Goal: Task Accomplishment & Management: Use online tool/utility

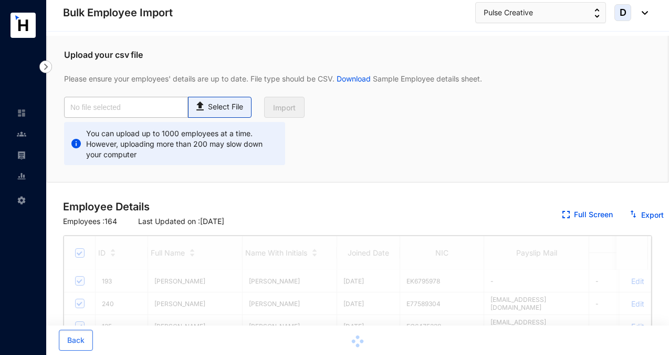
click at [230, 100] on div "Select File" at bounding box center [220, 104] width 52 height 15
click at [0, 0] on input "Select File" at bounding box center [0, 0] width 0 height 0
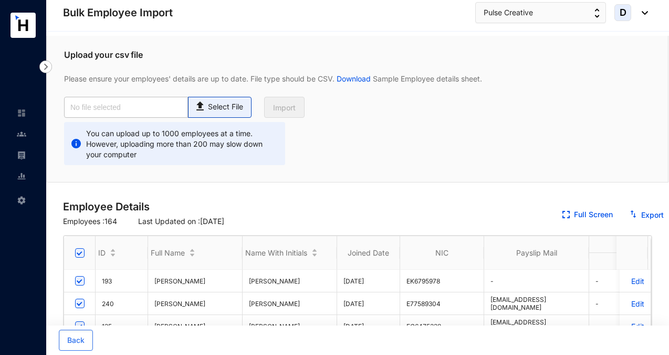
type input "Pulse Emp Data Base_July.csv"
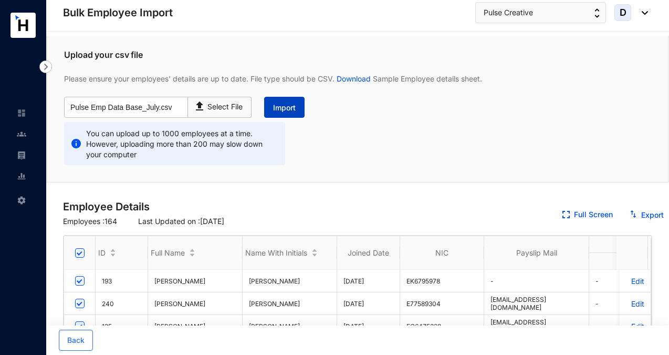
click at [296, 108] on span "Import" at bounding box center [284, 107] width 23 height 11
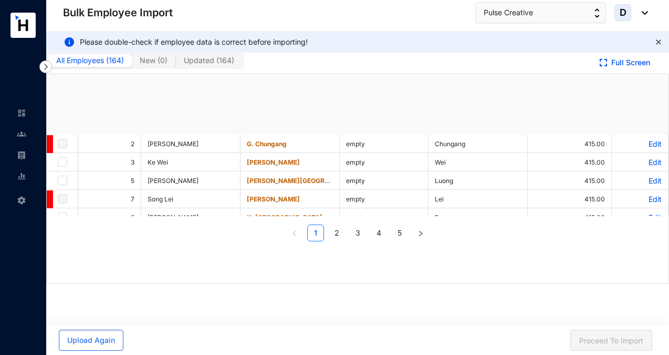
checkbox input "true"
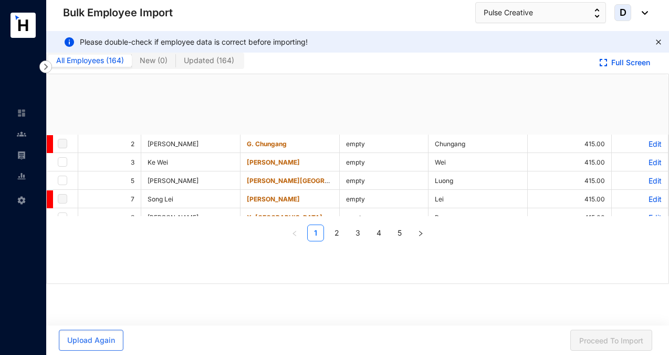
checkbox input "true"
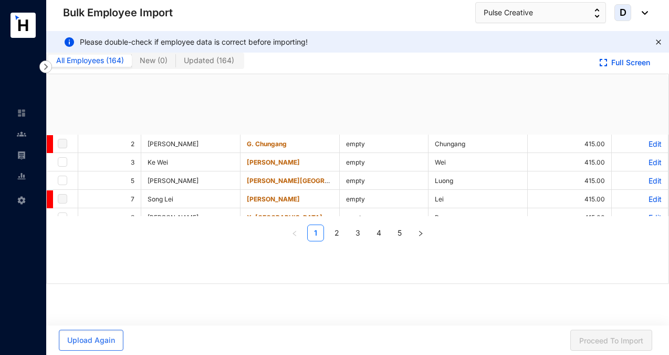
checkbox input "true"
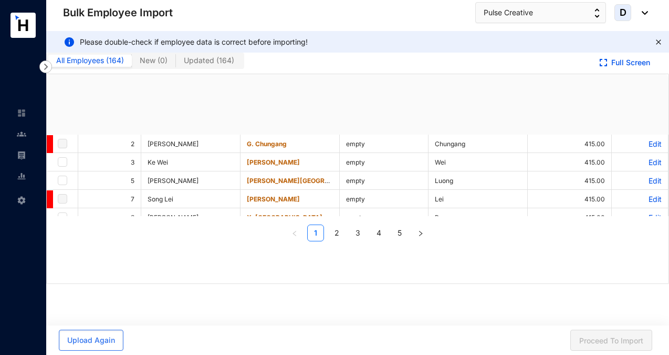
checkbox input "true"
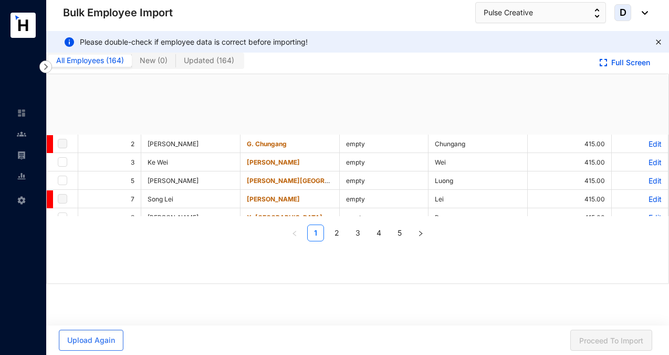
checkbox input "true"
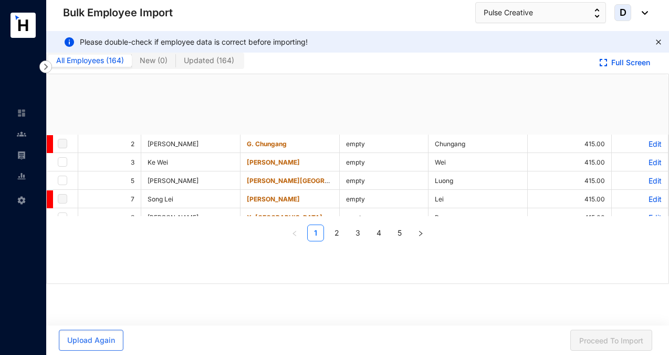
checkbox input "true"
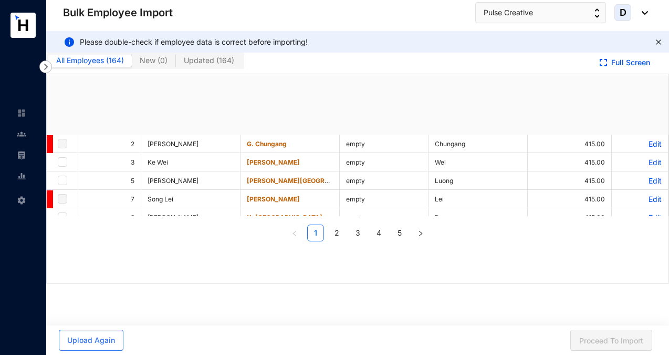
checkbox input "true"
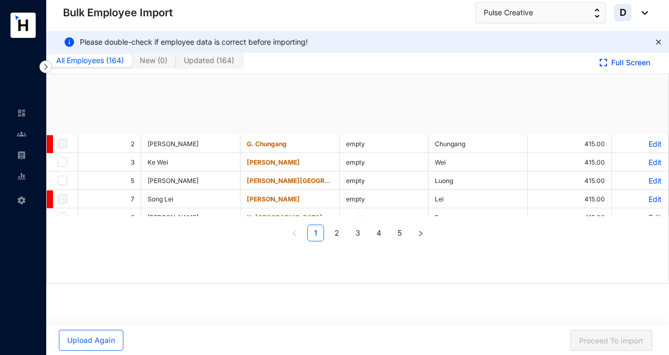
checkbox input "true"
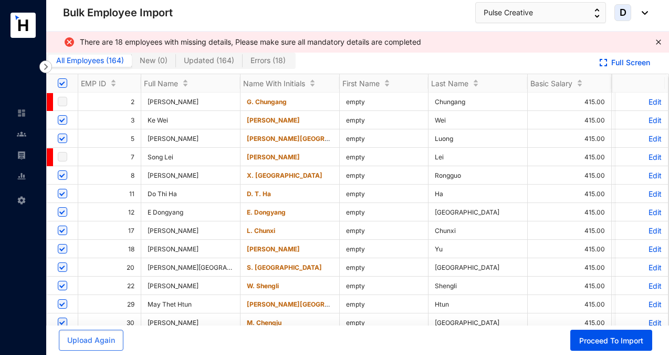
click at [276, 63] on span "Errors ( 18 )" at bounding box center [268, 60] width 35 height 9
click at [243, 63] on input "Errors ( 18 )" at bounding box center [243, 63] width 0 height 0
checkbox input "false"
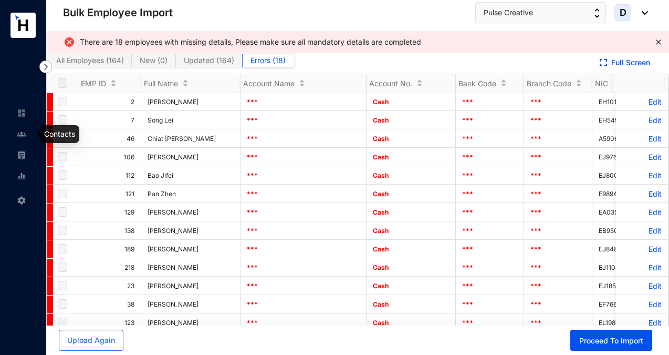
click at [23, 136] on img at bounding box center [21, 133] width 9 height 9
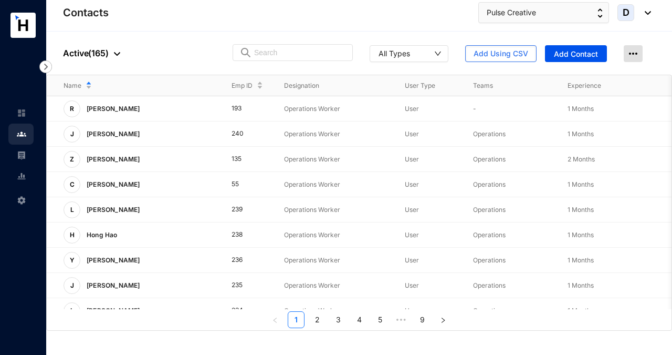
click at [634, 55] on img at bounding box center [633, 53] width 19 height 17
click at [490, 58] on span "Add Using CSV" at bounding box center [501, 53] width 55 height 11
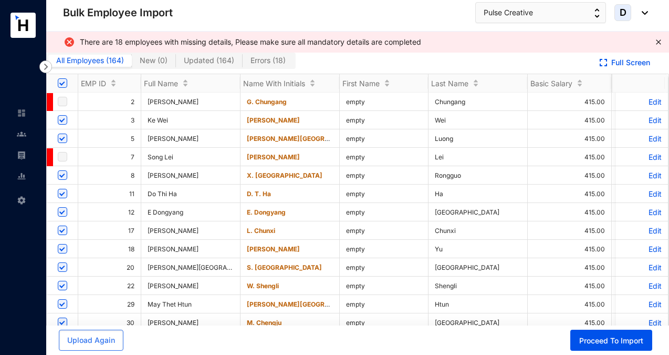
click at [277, 60] on span "Errors ( 18 )" at bounding box center [268, 60] width 35 height 9
click at [243, 63] on input "Errors ( 18 )" at bounding box center [243, 63] width 0 height 0
checkbox input "false"
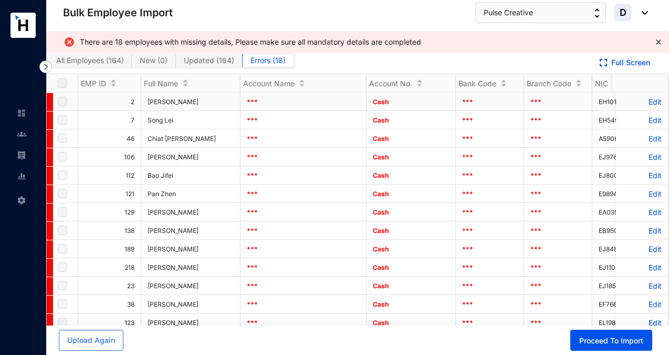
click at [648, 102] on p "Edit" at bounding box center [642, 101] width 39 height 9
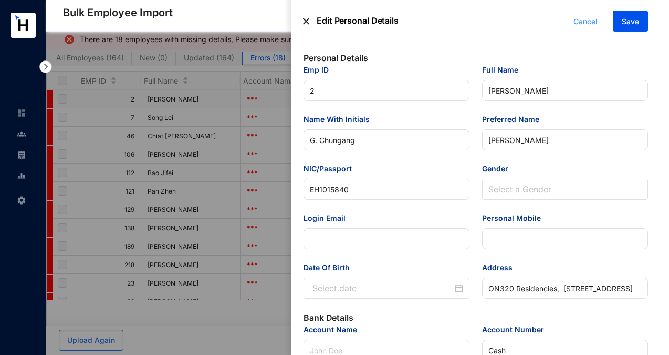
click at [593, 15] on button "Cancel" at bounding box center [586, 21] width 40 height 21
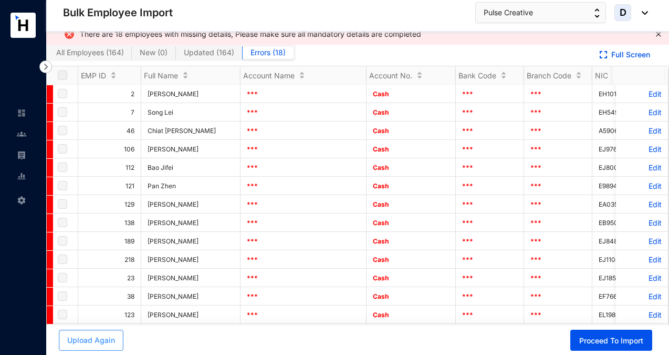
click at [108, 334] on button "Upload Again" at bounding box center [91, 339] width 65 height 21
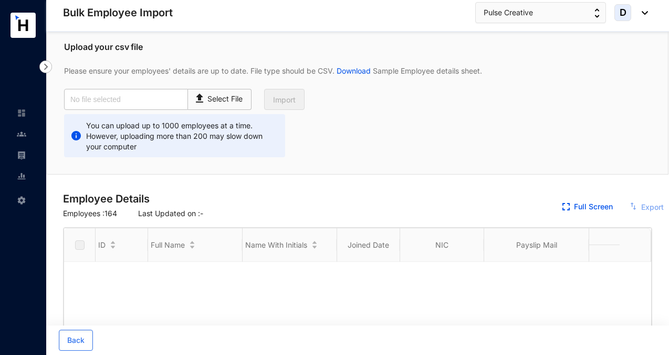
checkbox input "true"
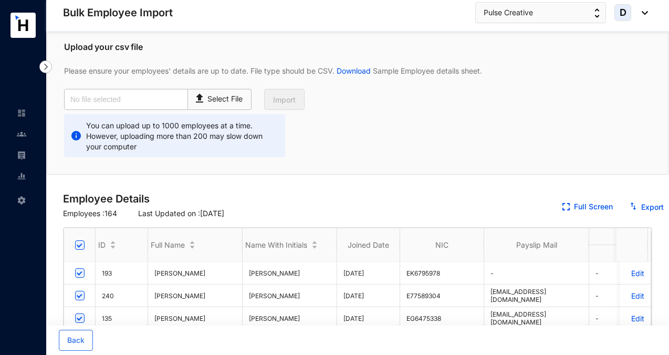
click at [22, 127] on div at bounding box center [21, 128] width 9 height 9
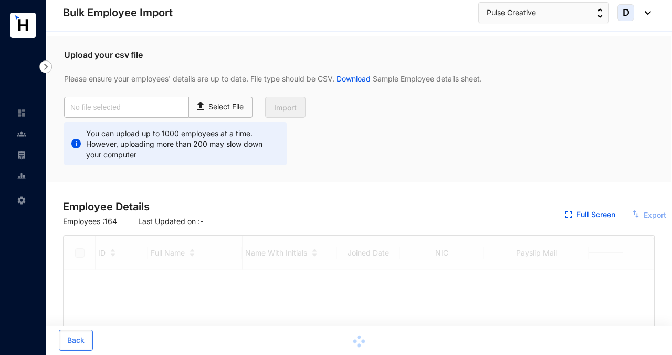
checkbox input "true"
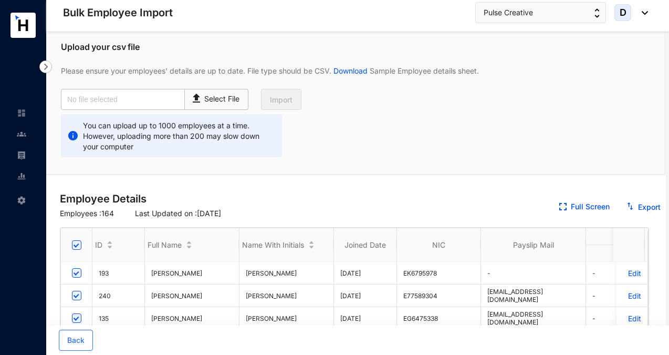
scroll to position [0, 4]
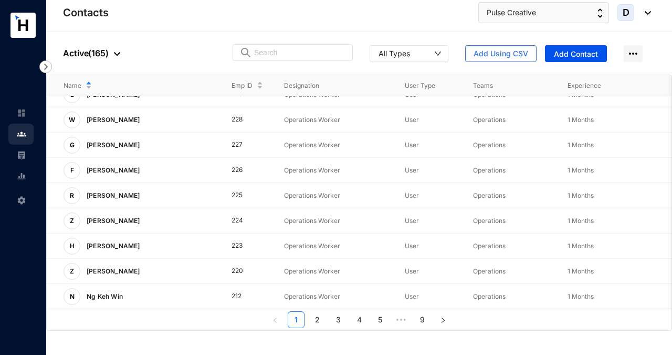
scroll to position [296, 0]
click at [417, 317] on link "9" at bounding box center [422, 320] width 16 height 16
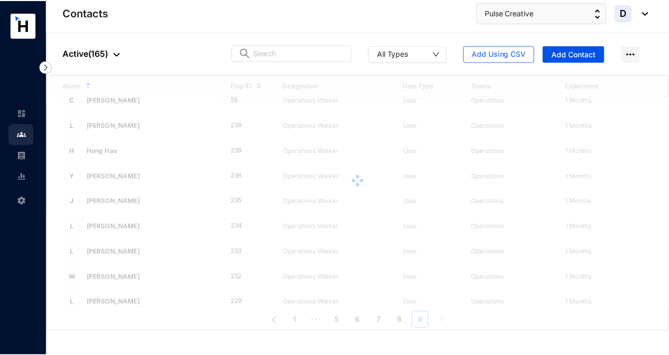
scroll to position [0, 0]
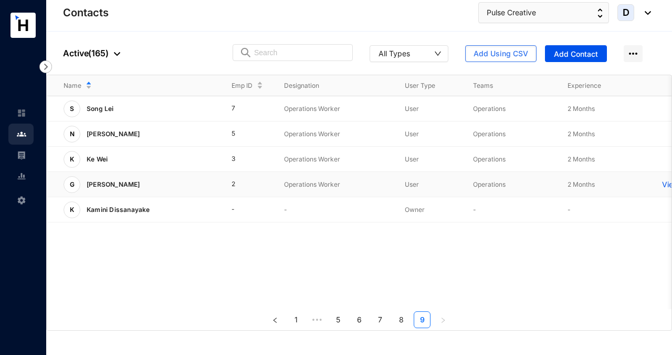
click at [665, 184] on p "View More" at bounding box center [683, 184] width 42 height 11
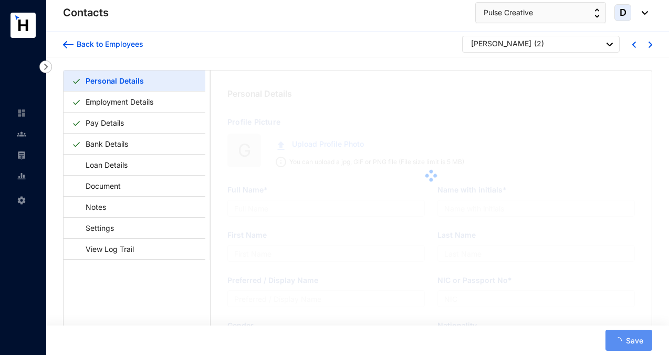
type input "[PERSON_NAME]"
type input "Chungang"
type input "[PERSON_NAME]"
type input "EH1015840"
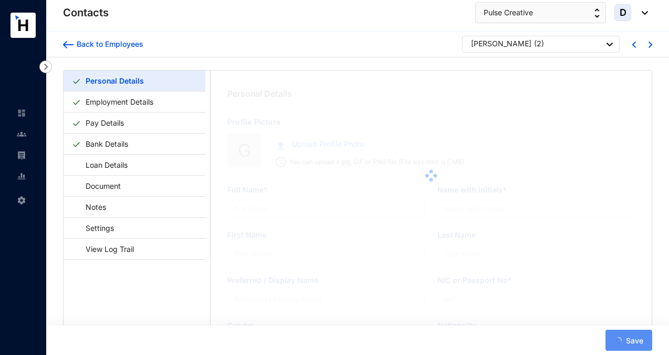
type input "ON320 Residencies, [STREET_ADDRESS]"
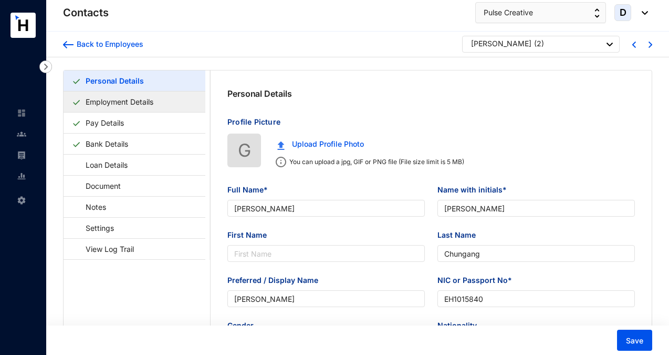
click at [158, 102] on link "Employment Details" at bounding box center [119, 102] width 76 height 22
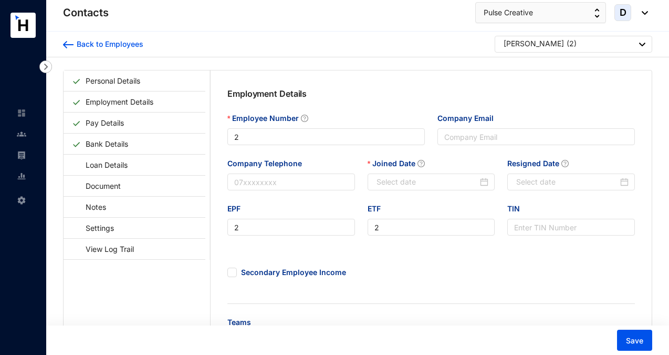
type input "[DATE]"
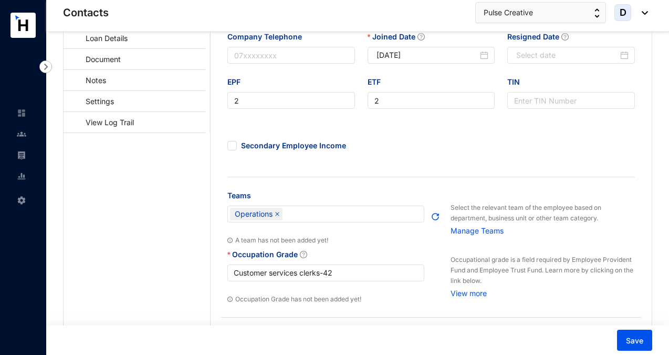
scroll to position [88, 0]
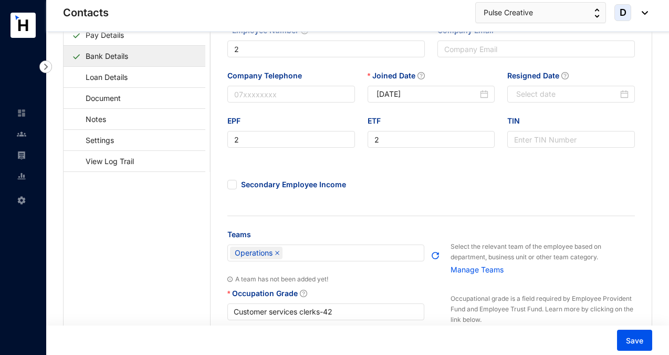
click at [109, 53] on link "Bank Details" at bounding box center [106, 56] width 51 height 22
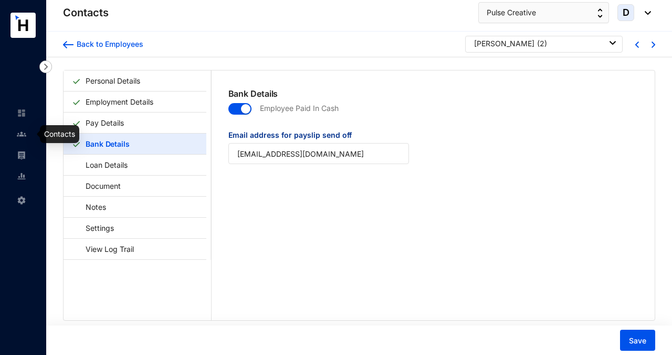
click at [22, 134] on img at bounding box center [21, 133] width 9 height 9
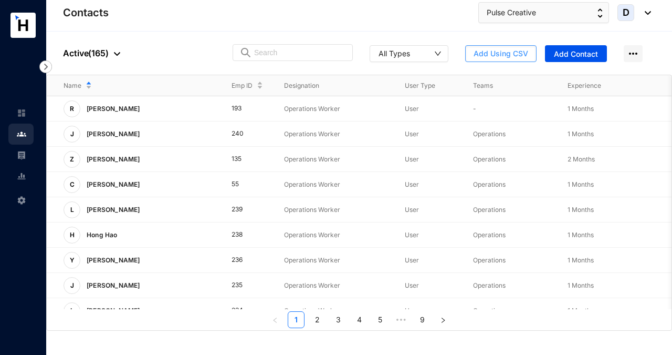
click at [485, 52] on span "Add Using CSV" at bounding box center [501, 53] width 55 height 11
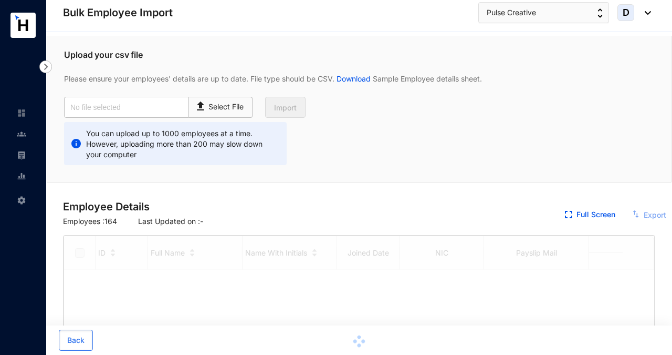
checkbox input "true"
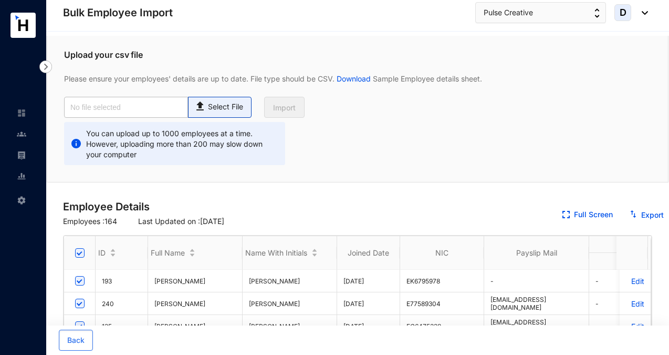
click at [212, 107] on p "Select File" at bounding box center [225, 106] width 35 height 11
click at [0, 0] on input "Select File" at bounding box center [0, 0] width 0 height 0
type input "Pulse Emp Data Base_July.csv"
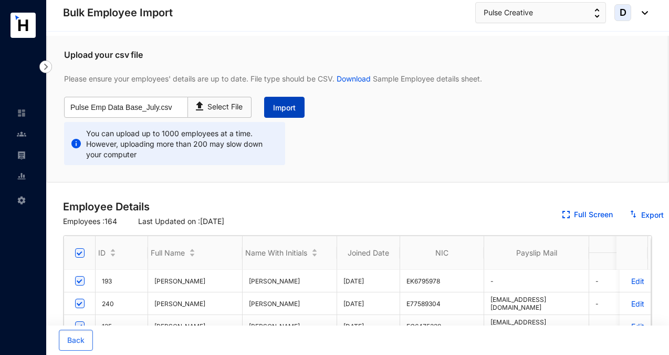
click at [291, 111] on span "Import" at bounding box center [284, 107] width 23 height 11
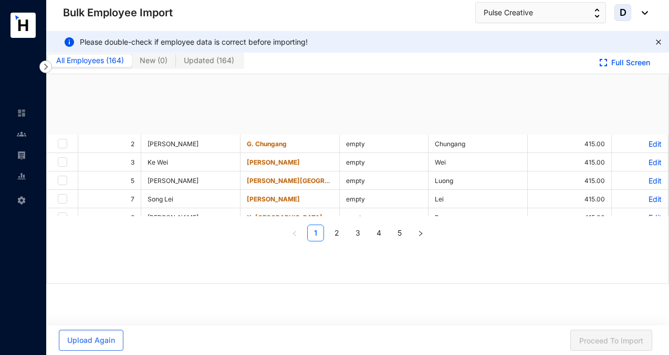
checkbox input "true"
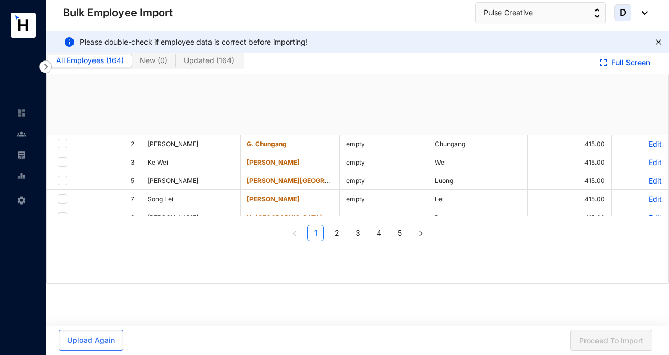
checkbox input "true"
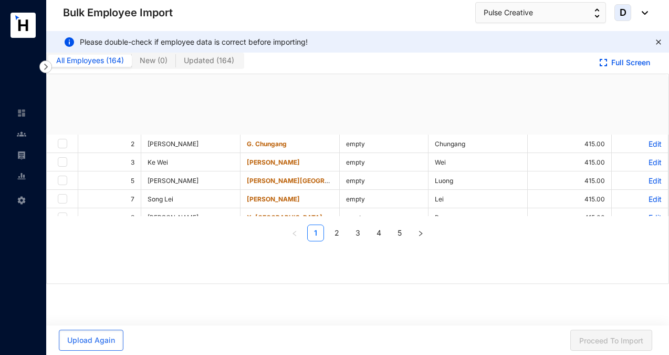
checkbox input "true"
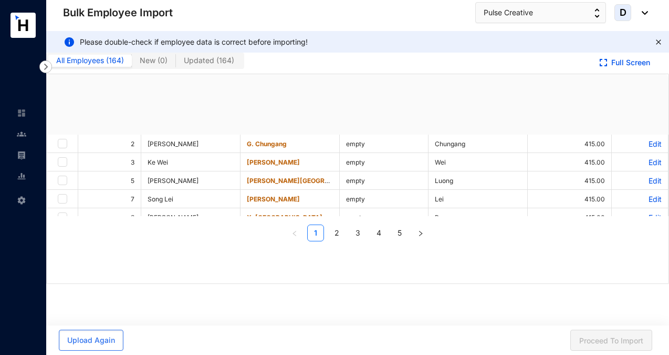
checkbox input "true"
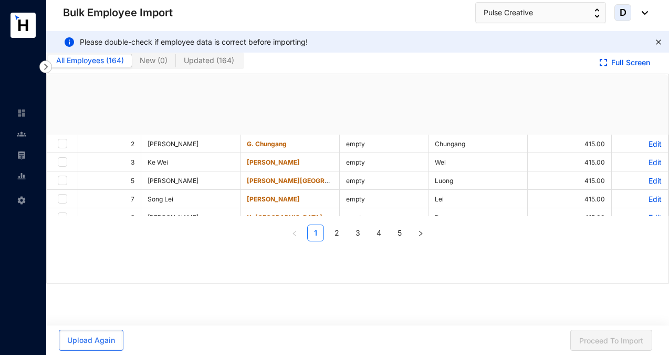
checkbox input "true"
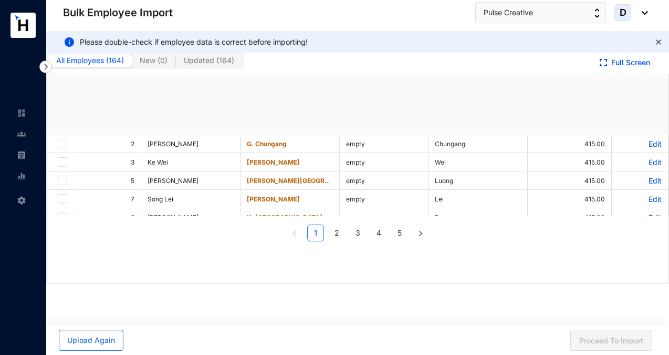
checkbox input "true"
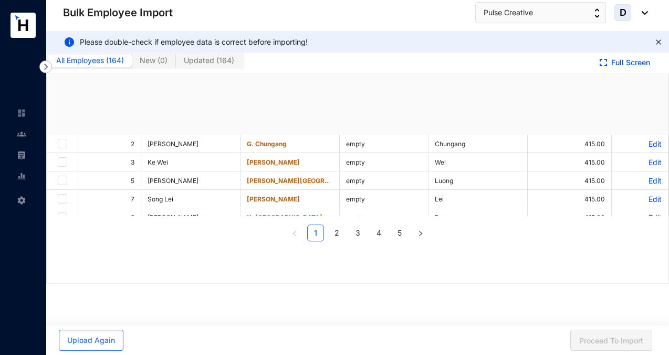
checkbox input "true"
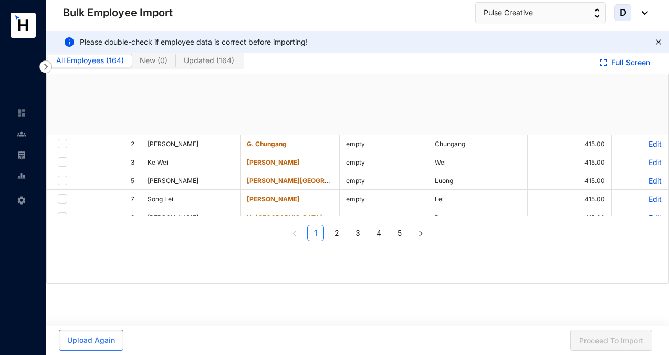
checkbox input "true"
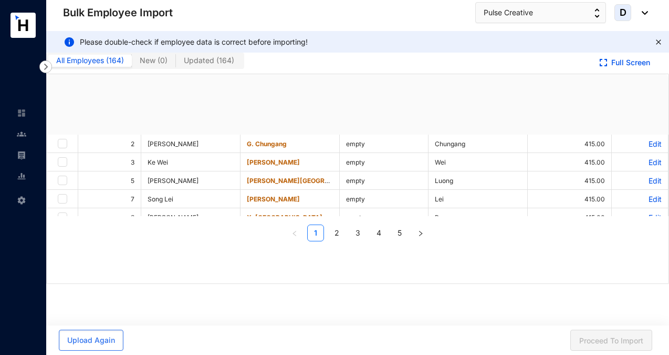
checkbox input "true"
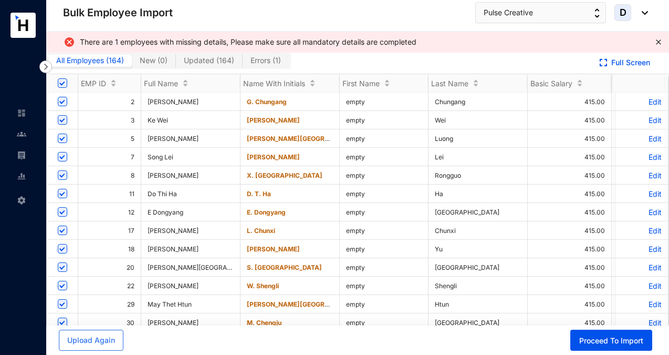
click at [255, 64] on span "Errors ( 1 )" at bounding box center [266, 60] width 30 height 9
click at [243, 63] on input "Errors ( 1 )" at bounding box center [243, 63] width 0 height 0
checkbox input "false"
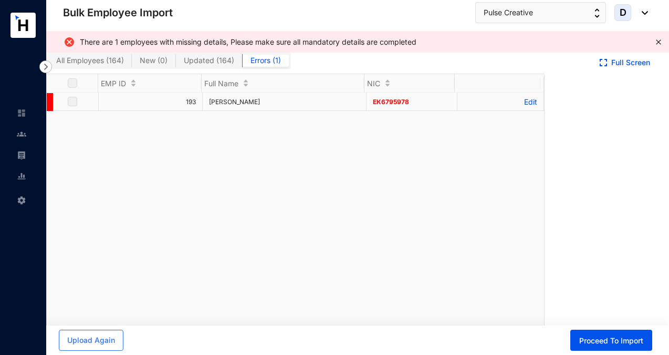
click at [523, 103] on p "Edit" at bounding box center [501, 101] width 74 height 9
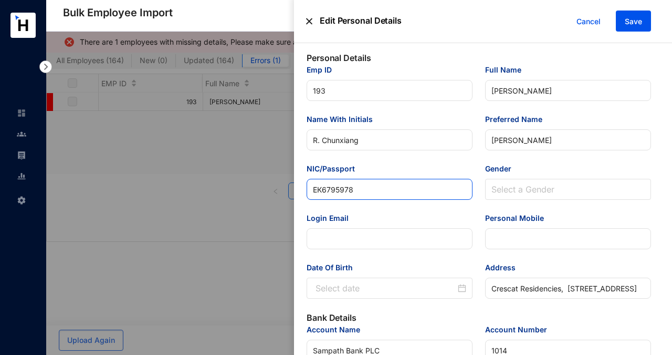
drag, startPoint x: 377, startPoint y: 193, endPoint x: 306, endPoint y: 186, distance: 71.2
click at [306, 186] on div "NIC/Passport ЕК[PASSPORT]" at bounding box center [389, 187] width 179 height 49
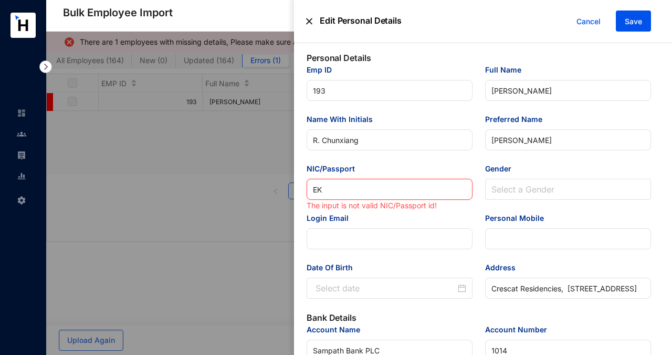
drag, startPoint x: 328, startPoint y: 193, endPoint x: 312, endPoint y: 192, distance: 16.8
click at [312, 192] on input "EK" at bounding box center [390, 189] width 166 height 21
type input "EK"
click at [586, 19] on span "Cancel" at bounding box center [589, 22] width 24 height 12
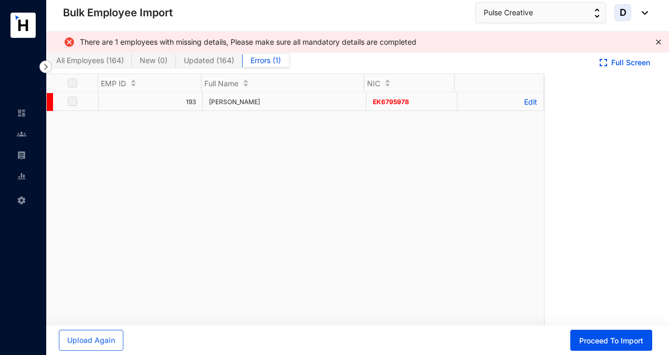
click at [526, 98] on p "Edit" at bounding box center [501, 101] width 74 height 9
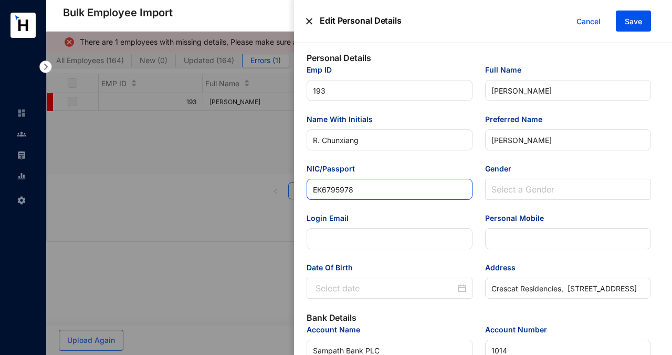
click at [423, 184] on input "ЕК6795978" at bounding box center [390, 189] width 166 height 21
click at [423, 190] on input "ЕК6795978" at bounding box center [390, 189] width 166 height 21
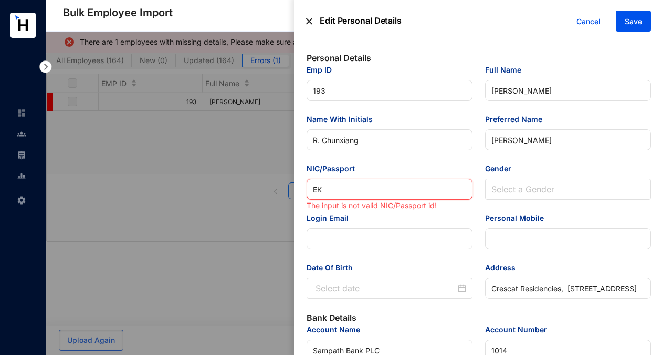
type input "[PERSON_NAME]"
type input "EK"
click at [362, 192] on input "EK" at bounding box center [390, 189] width 166 height 21
type input "EK679"
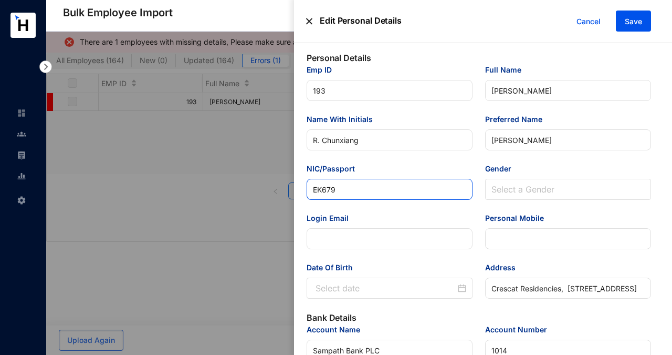
click at [358, 194] on input "EK679" at bounding box center [390, 189] width 166 height 21
click at [356, 188] on input "EK679" at bounding box center [390, 189] width 166 height 21
type input "EK6795978"
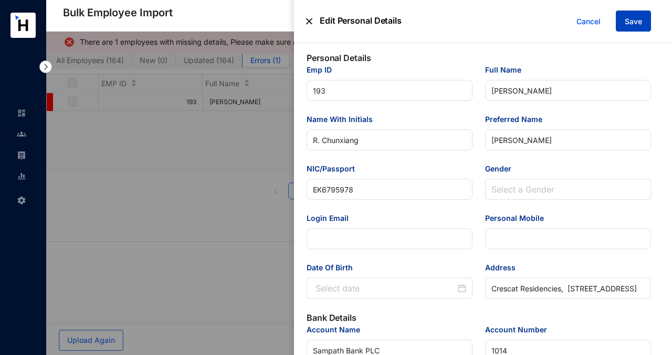
click at [635, 20] on span "Save" at bounding box center [633, 21] width 17 height 11
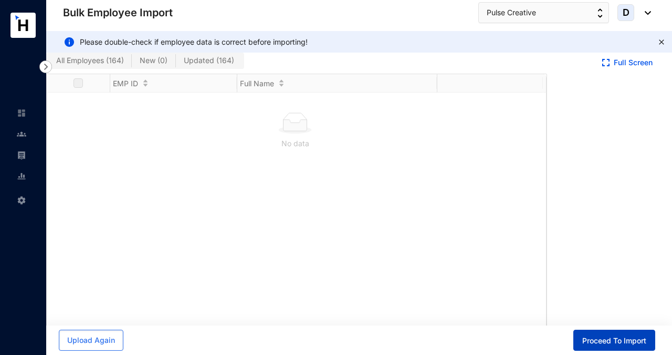
click at [592, 339] on span "Proceed To Import" at bounding box center [615, 340] width 64 height 11
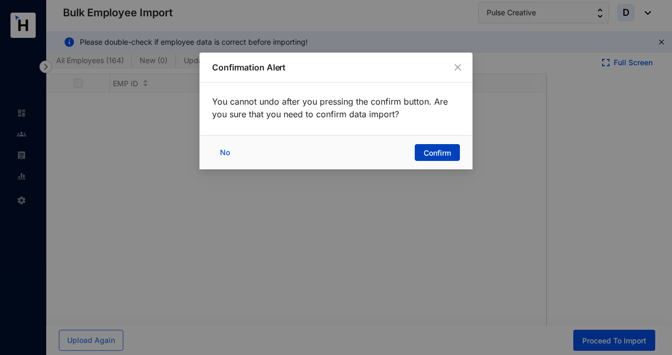
click at [448, 154] on span "Confirm" at bounding box center [437, 153] width 27 height 11
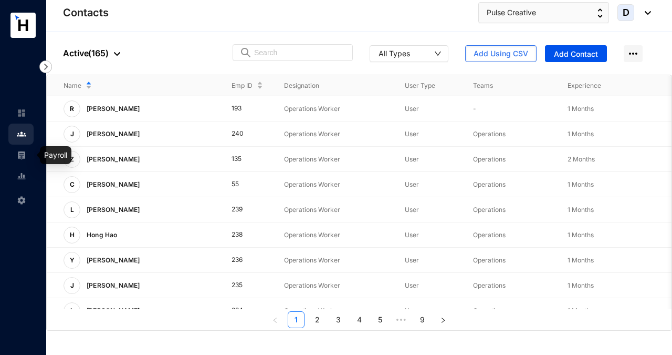
click at [17, 158] on img at bounding box center [21, 154] width 9 height 9
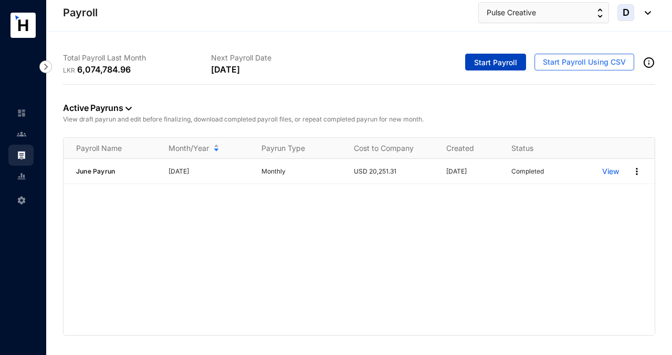
click at [505, 59] on span "Start Payroll" at bounding box center [495, 62] width 43 height 11
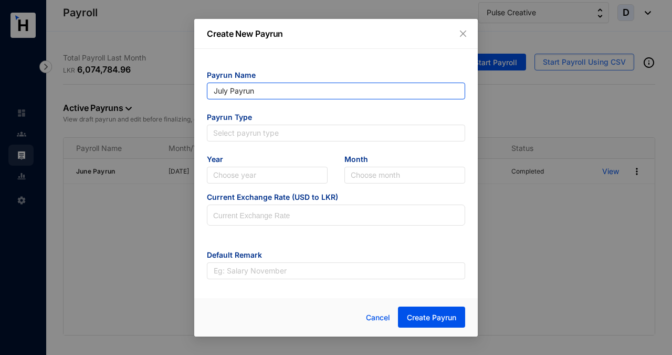
type input "July Payrun"
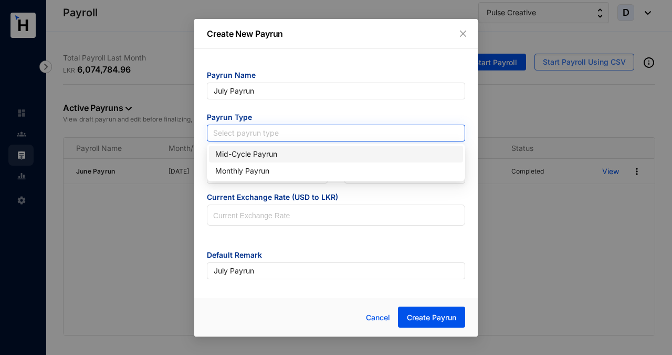
click at [349, 134] on input "search" at bounding box center [336, 133] width 246 height 16
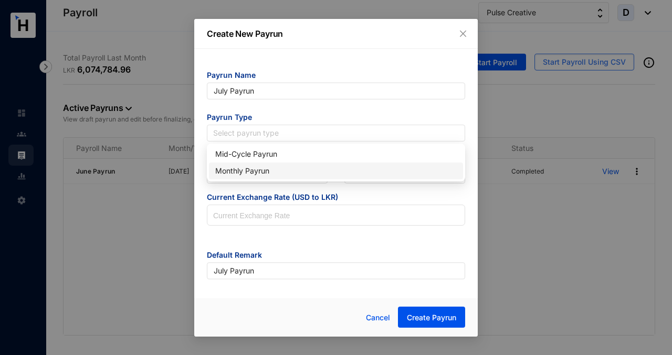
click at [336, 169] on div "Monthly Payrun" at bounding box center [336, 171] width 242 height 12
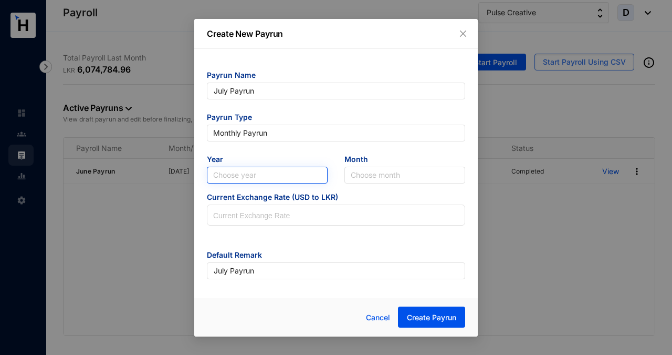
click at [319, 172] on input "search" at bounding box center [267, 175] width 108 height 16
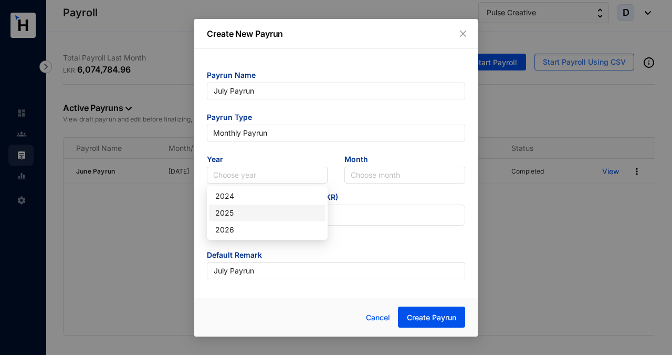
click at [306, 210] on div "2025" at bounding box center [267, 213] width 104 height 12
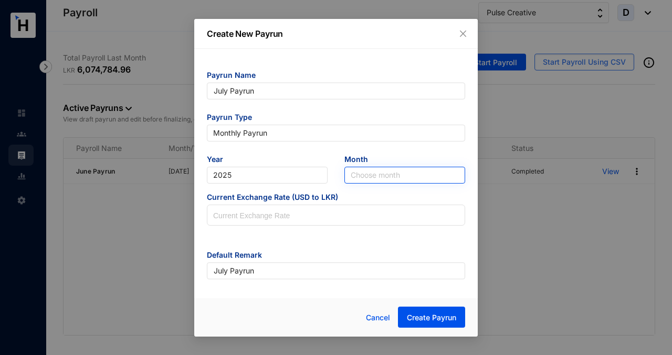
click at [380, 173] on input "search" at bounding box center [405, 175] width 108 height 16
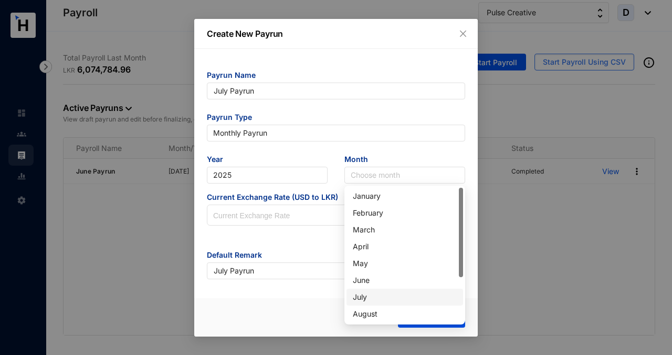
click at [385, 297] on div "July" at bounding box center [405, 297] width 104 height 12
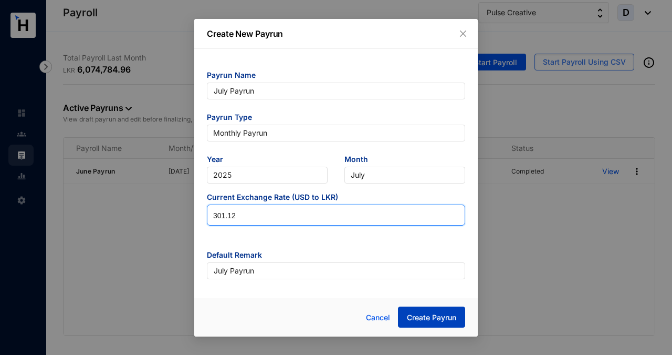
type input "301.12"
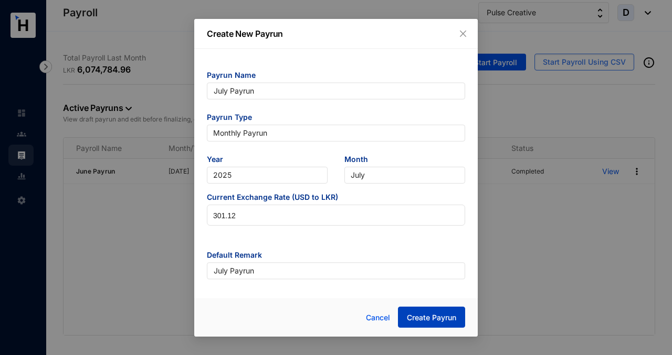
click at [425, 312] on span "Create Payrun" at bounding box center [431, 317] width 49 height 11
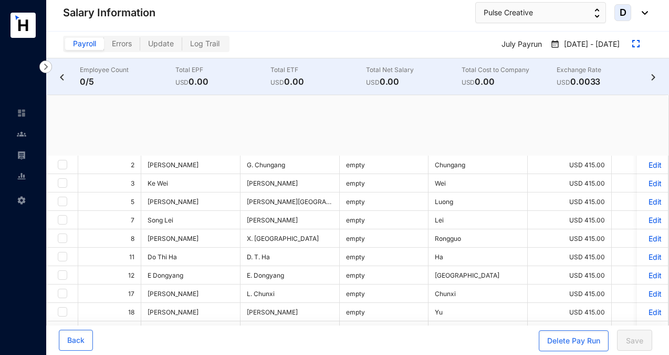
checkbox input "true"
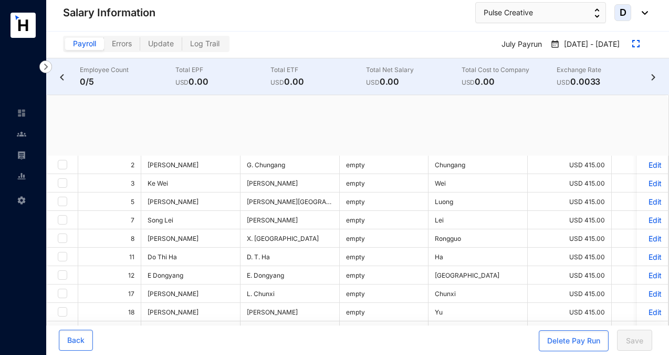
checkbox input "true"
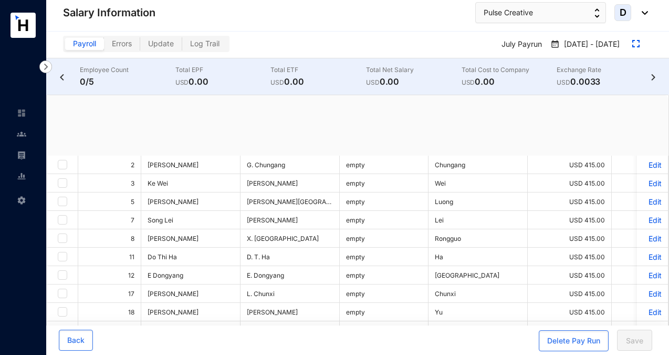
checkbox input "true"
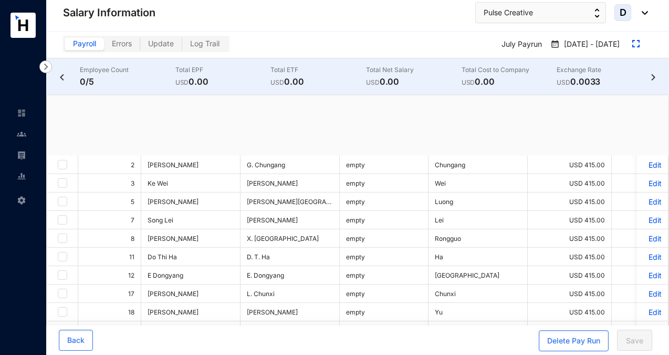
checkbox input "true"
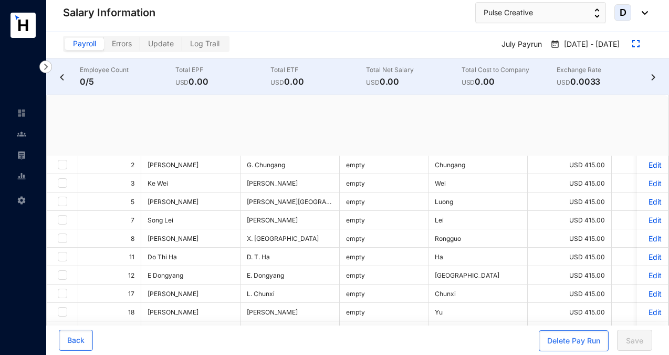
checkbox input "true"
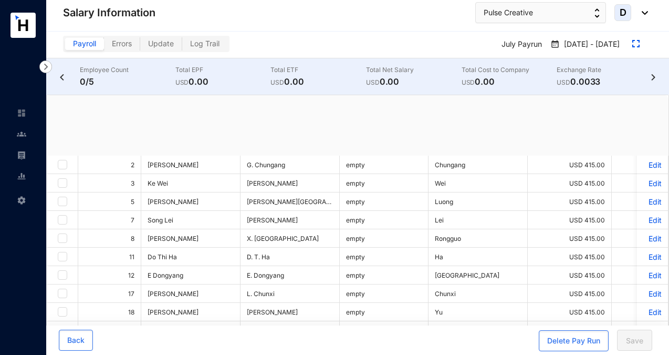
checkbox input "true"
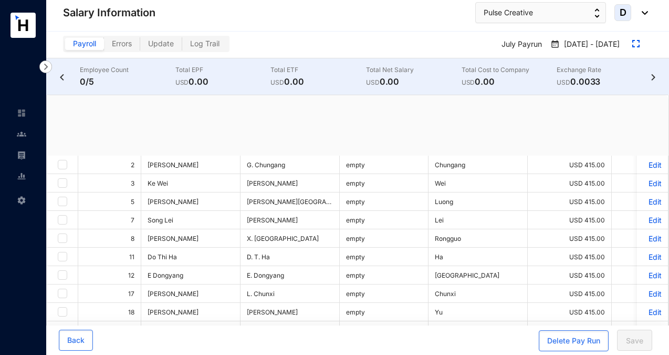
checkbox input "true"
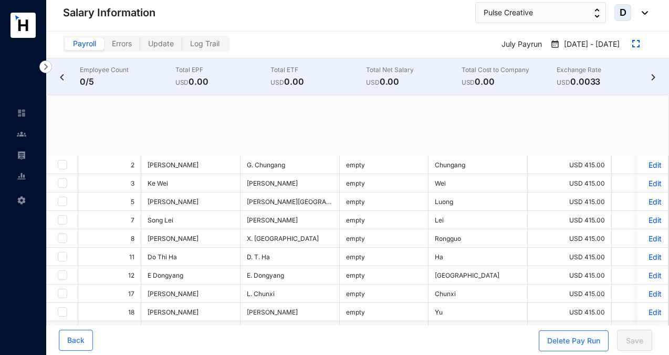
checkbox input "true"
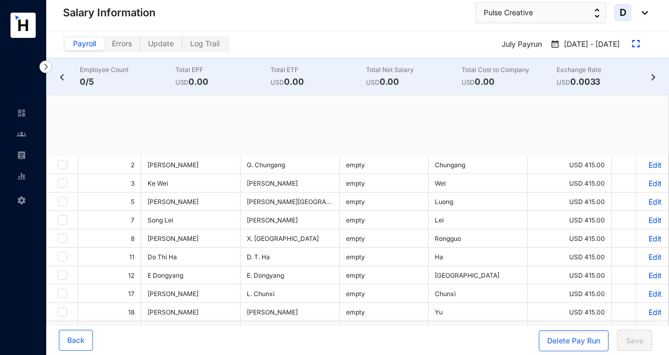
checkbox input "true"
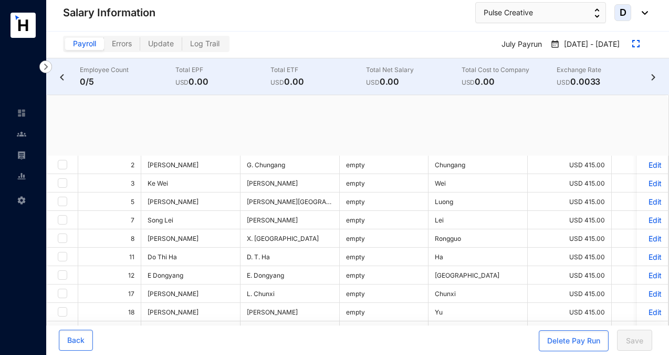
checkbox input "true"
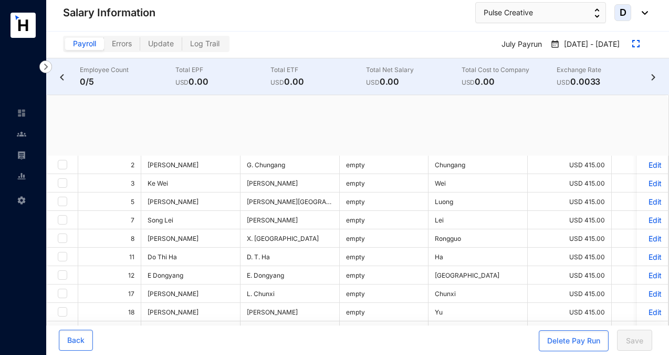
checkbox input "true"
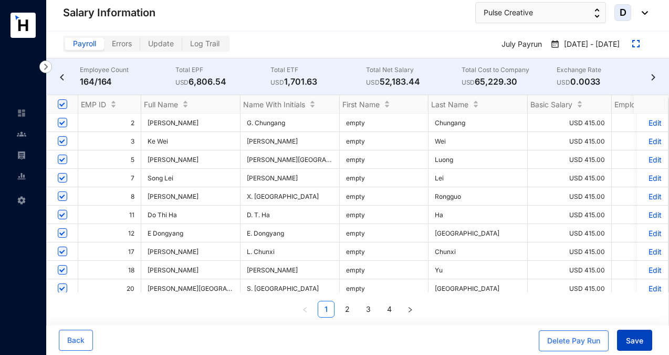
click at [632, 340] on span "Save" at bounding box center [634, 340] width 17 height 11
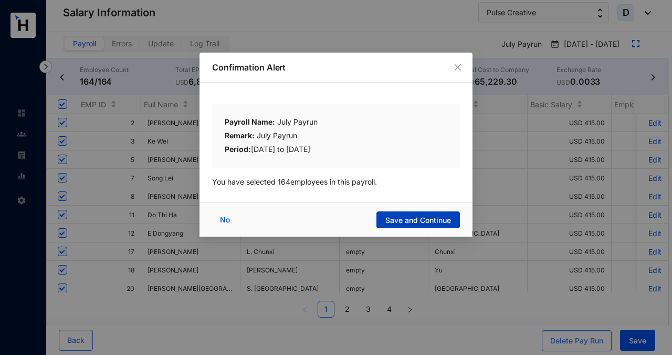
click at [401, 220] on span "Save and Continue" at bounding box center [419, 220] width 66 height 11
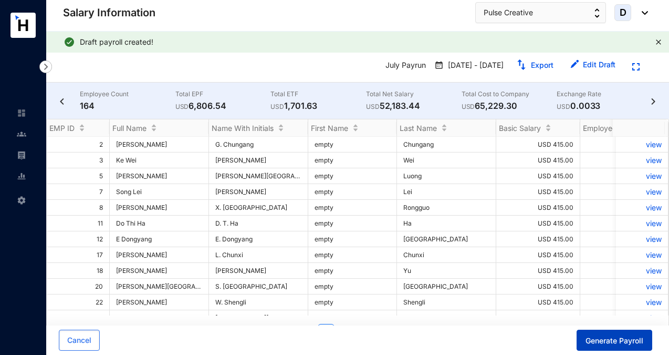
click at [605, 339] on span "Generate Payroll" at bounding box center [615, 340] width 58 height 11
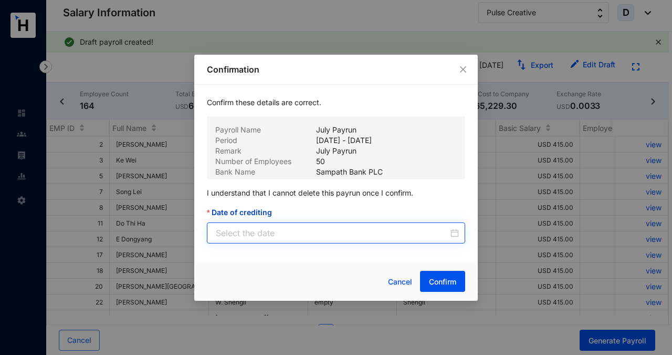
click at [454, 231] on div at bounding box center [337, 232] width 243 height 13
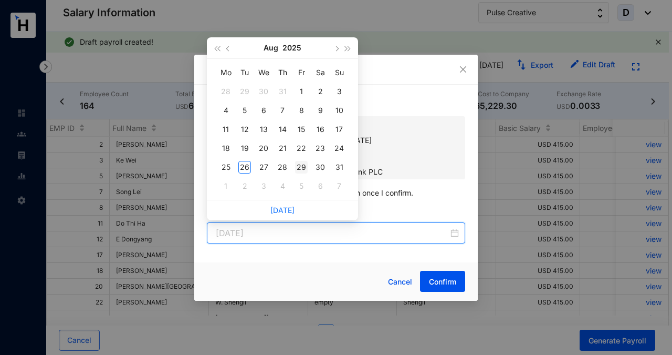
type input "[DATE]"
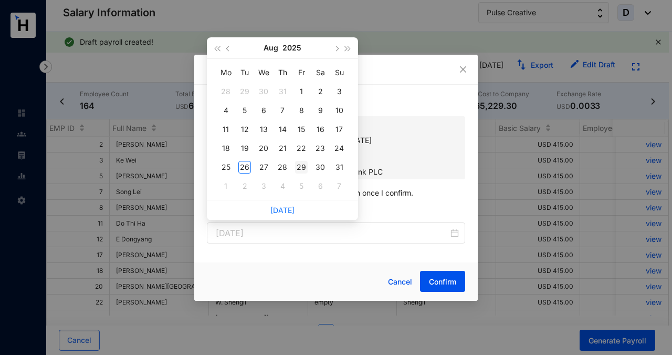
click at [299, 167] on div "29" at bounding box center [301, 167] width 13 height 13
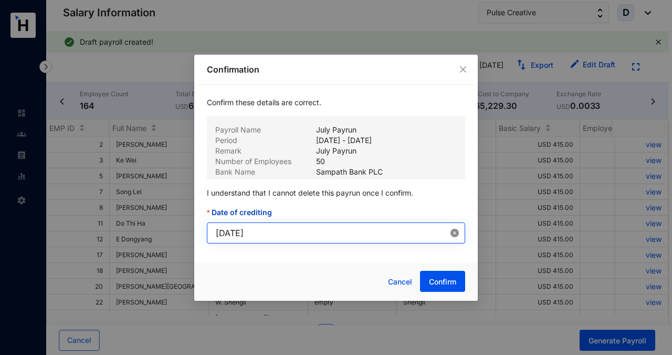
click at [455, 234] on icon "close-circle" at bounding box center [455, 233] width 8 height 8
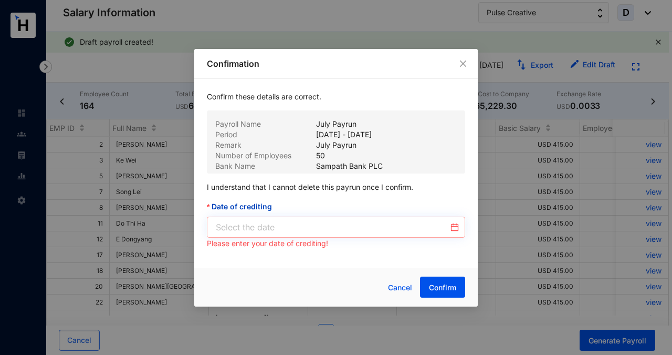
click at [454, 226] on div at bounding box center [337, 227] width 243 height 13
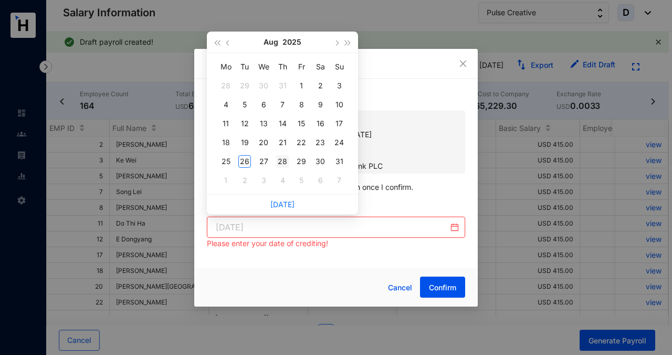
type input "[DATE]"
click at [284, 162] on div "28" at bounding box center [282, 161] width 13 height 13
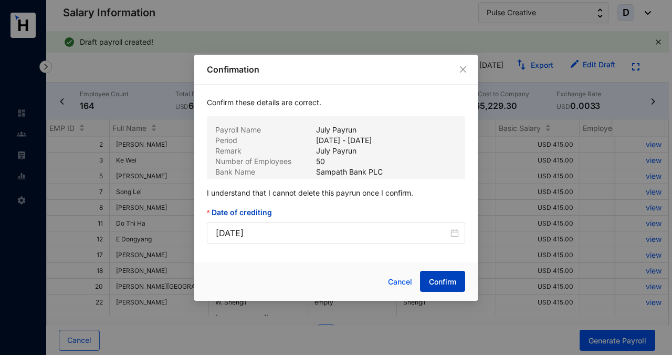
click at [443, 282] on span "Confirm" at bounding box center [442, 281] width 27 height 11
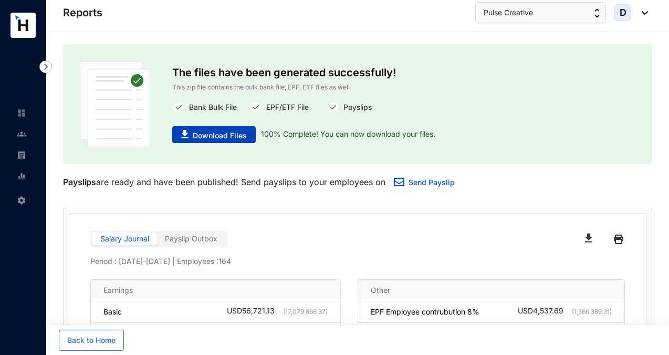
click at [235, 137] on span "Download Files" at bounding box center [220, 135] width 54 height 11
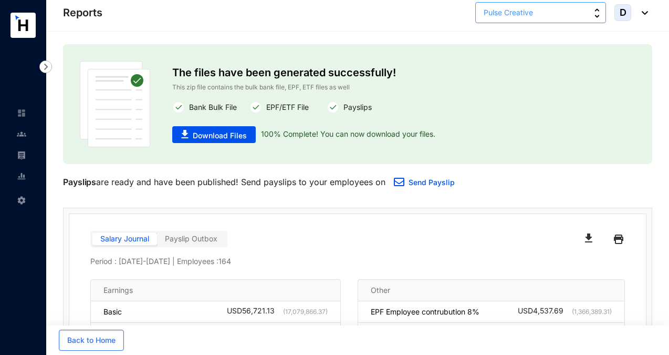
click at [543, 14] on button "Pulse Creative" at bounding box center [540, 12] width 131 height 21
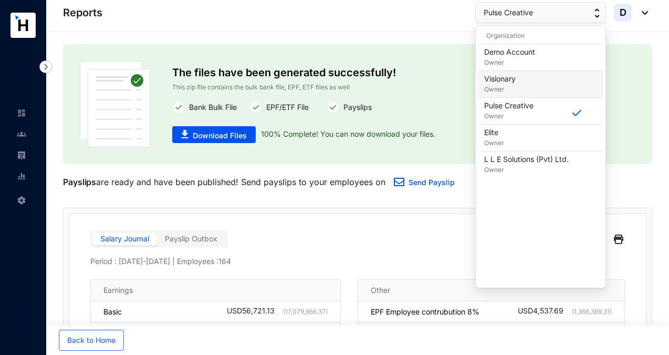
click at [517, 81] on div "Visionary Owner" at bounding box center [540, 84] width 113 height 21
